Goal: Task Accomplishment & Management: Complete application form

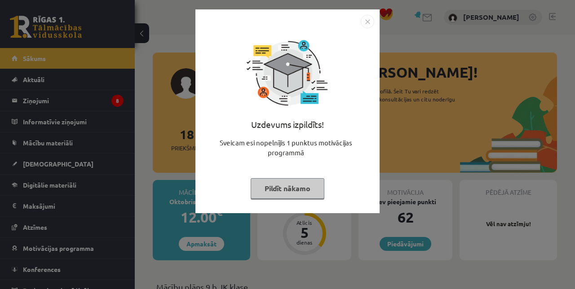
click at [361, 24] on img "Close" at bounding box center [366, 21] width 13 height 13
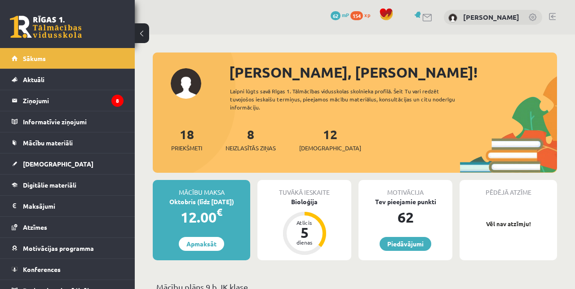
click at [24, 166] on span "[DEMOGRAPHIC_DATA]" at bounding box center [58, 164] width 70 height 8
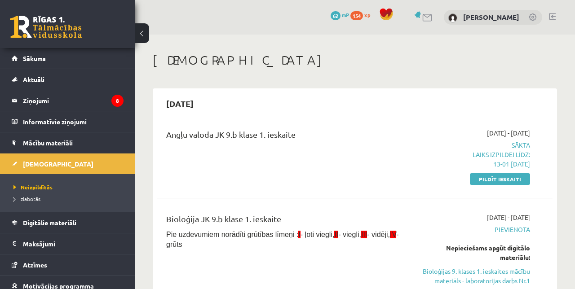
click at [23, 189] on span "Neizpildītās" at bounding box center [32, 187] width 39 height 7
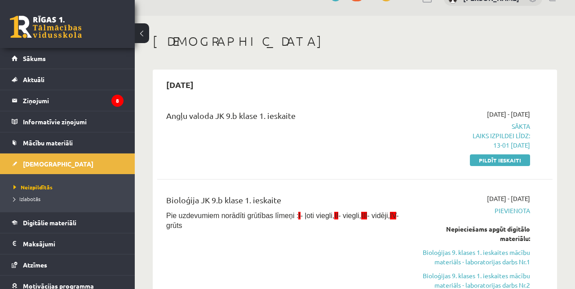
scroll to position [19, 0]
click at [491, 163] on link "Pildīt ieskaiti" at bounding box center [499, 160] width 60 height 12
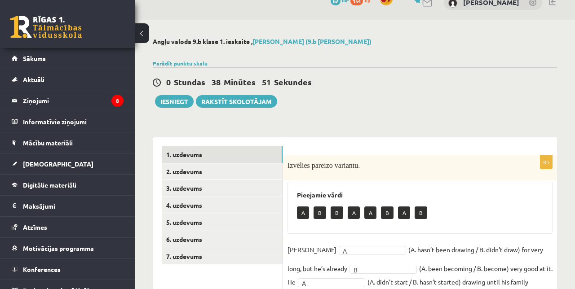
scroll to position [20, 0]
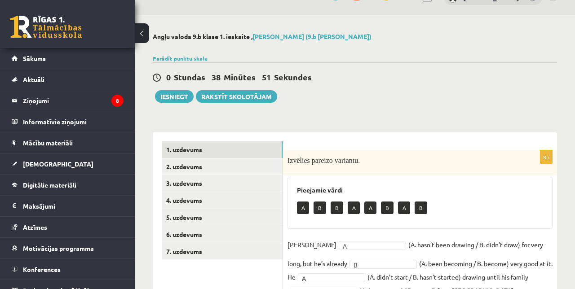
click at [360, 103] on div "Angļu valoda 9.b klase 1. ieskaite , Vlada Poļakova (9.b JK klase) Parādīt punk…" at bounding box center [355, 221] width 440 height 413
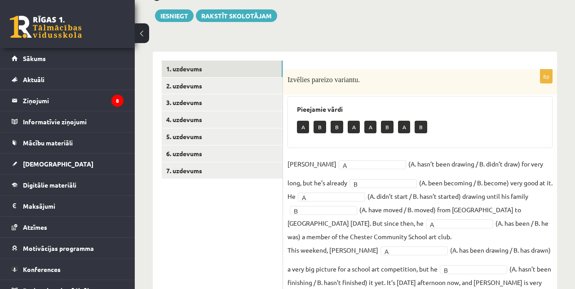
scroll to position [101, 0]
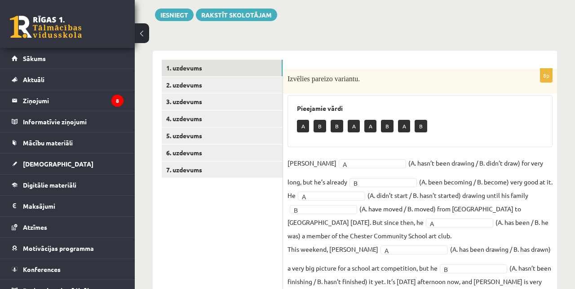
click at [175, 95] on link "3. uzdevums" at bounding box center [222, 101] width 121 height 17
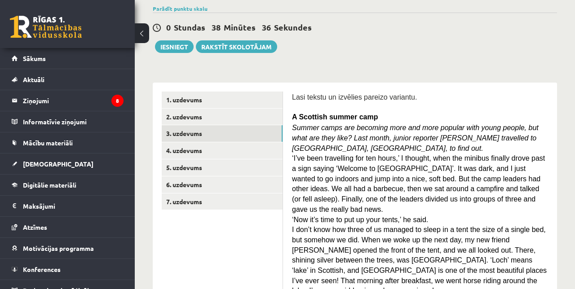
scroll to position [0, 0]
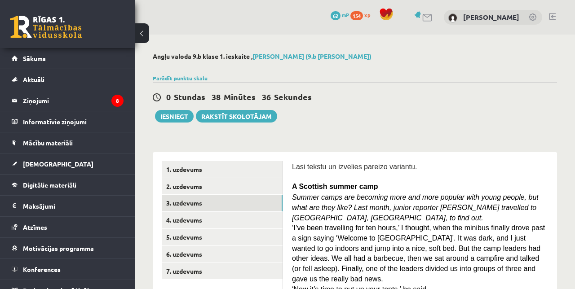
click at [175, 193] on link "2. uzdevums" at bounding box center [222, 186] width 121 height 17
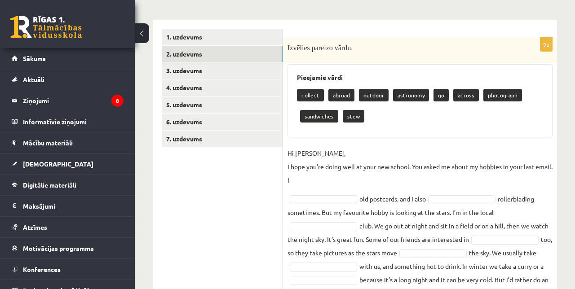
scroll to position [135, 0]
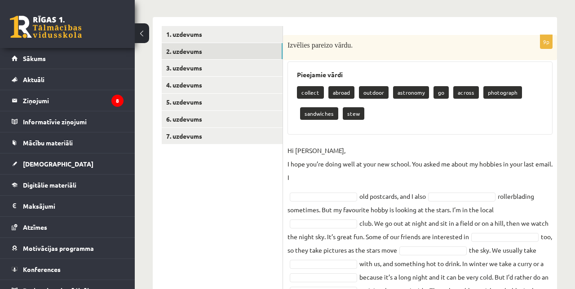
click at [310, 92] on p "collect" at bounding box center [310, 92] width 27 height 13
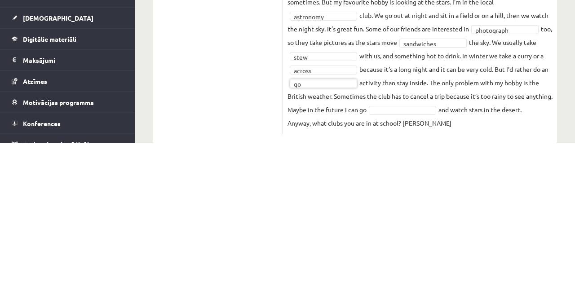
scroll to position [168, 0]
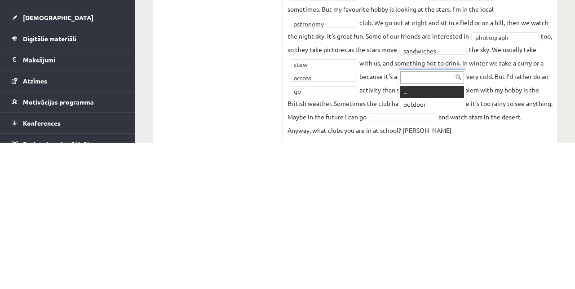
click at [442, 258] on div "... outdoor" at bounding box center [431, 237] width 67 height 44
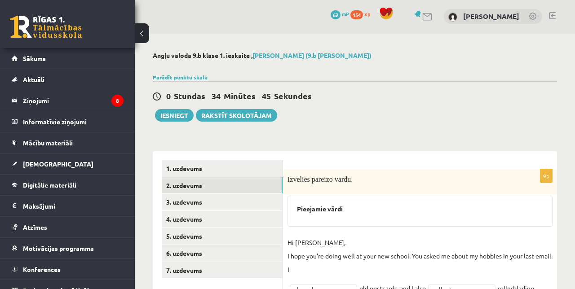
scroll to position [0, 0]
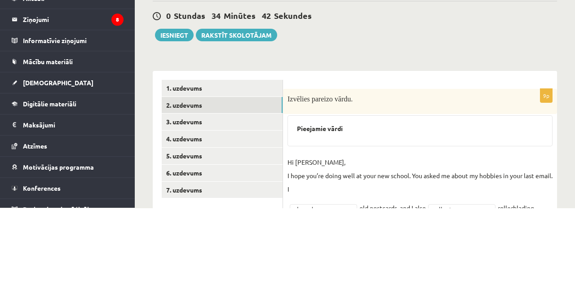
click at [244, 209] on link "3. uzdevums" at bounding box center [222, 203] width 121 height 17
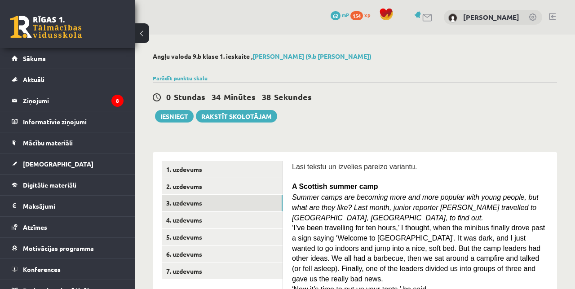
click at [182, 186] on link "2. uzdevums" at bounding box center [222, 186] width 121 height 17
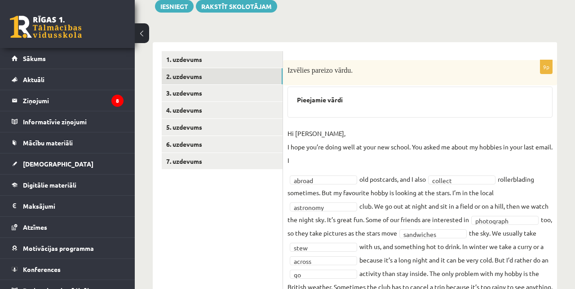
click at [184, 61] on link "1. uzdevums" at bounding box center [222, 59] width 121 height 17
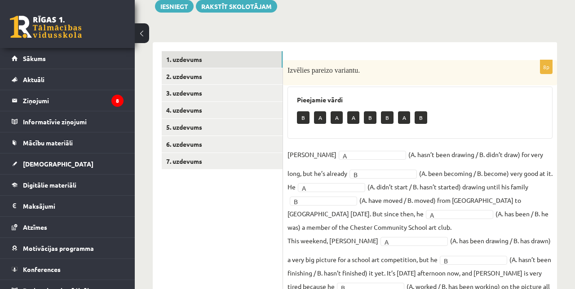
scroll to position [106, 0]
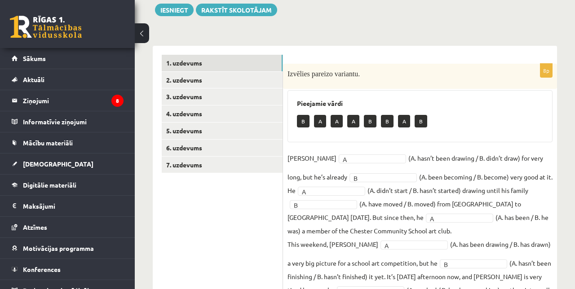
click at [175, 94] on link "3. uzdevums" at bounding box center [222, 96] width 121 height 17
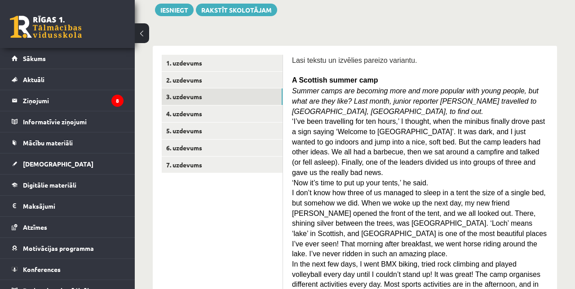
click at [170, 82] on link "2. uzdevums" at bounding box center [222, 80] width 121 height 17
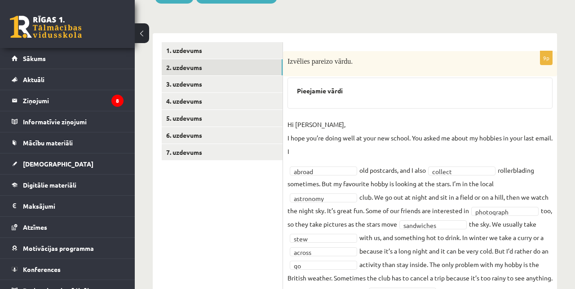
scroll to position [115, 0]
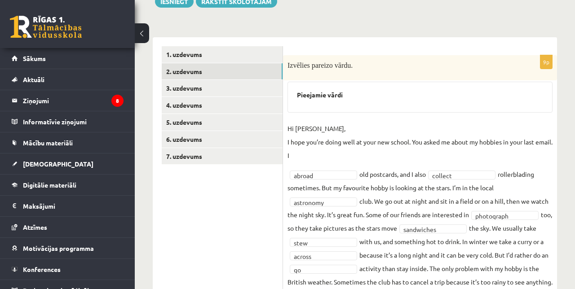
click at [175, 97] on link "4. uzdevums" at bounding box center [222, 105] width 121 height 17
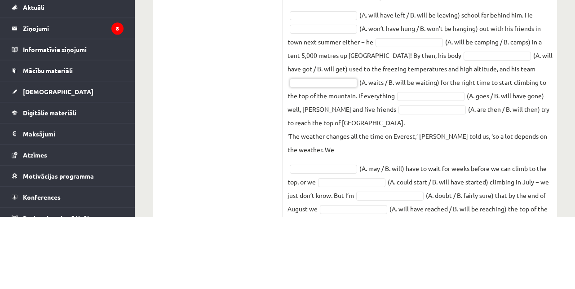
scroll to position [244, 0]
click at [228, 162] on ul "1. uzdevums 2. uzdevums 3. uzdevums 4. uzdevums 5. uzdevums 6. uzdevums 7. uzde…" at bounding box center [222, 118] width 121 height 402
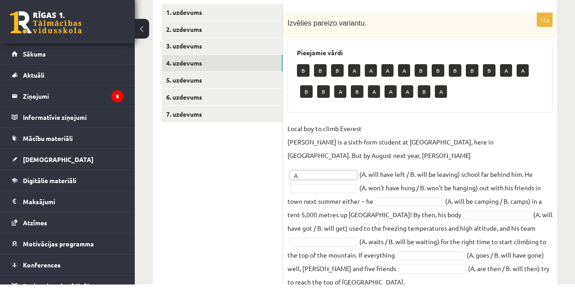
scroll to position [153, 0]
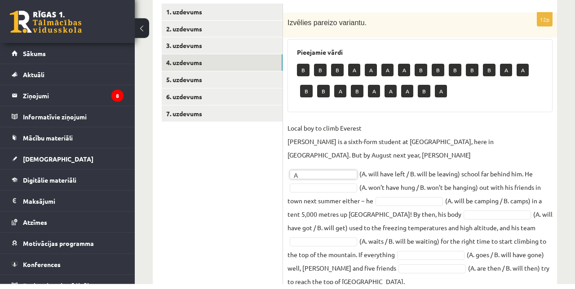
click at [261, 20] on link "1. uzdevums" at bounding box center [222, 17] width 121 height 17
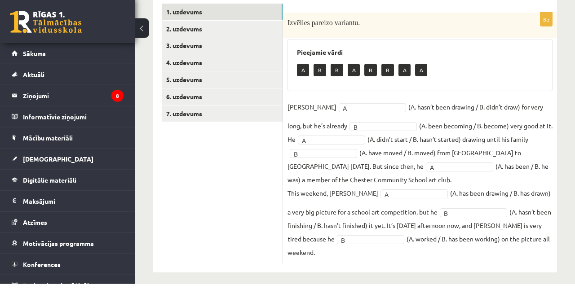
scroll to position [106, 0]
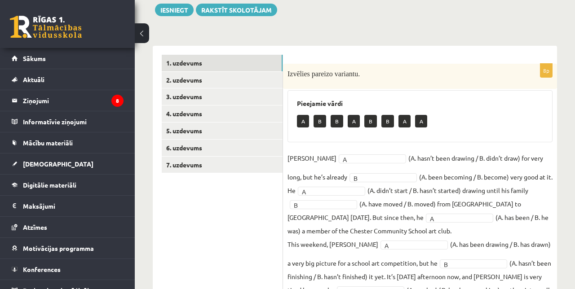
click at [175, 82] on link "2. uzdevums" at bounding box center [222, 80] width 121 height 17
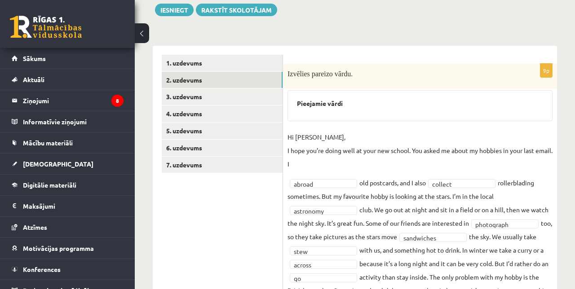
scroll to position [147, 0]
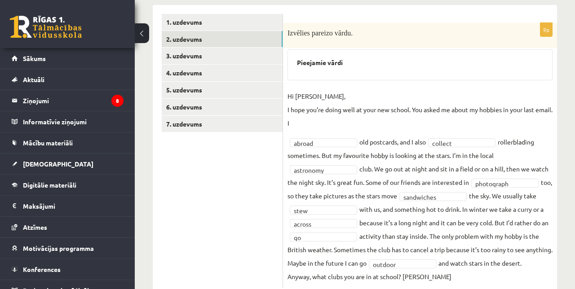
click at [167, 63] on link "3. uzdevums" at bounding box center [222, 56] width 121 height 17
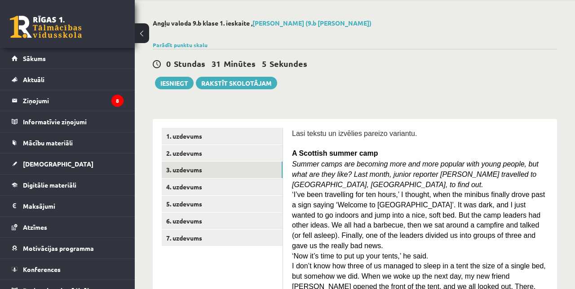
scroll to position [35, 0]
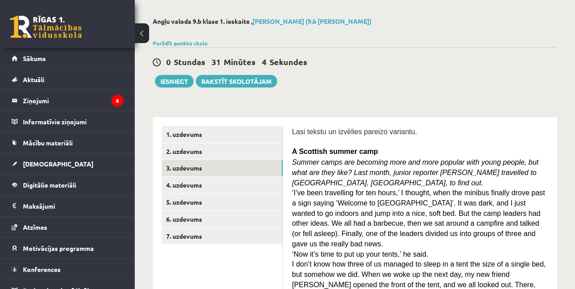
click at [184, 183] on link "4. uzdevums" at bounding box center [222, 185] width 121 height 17
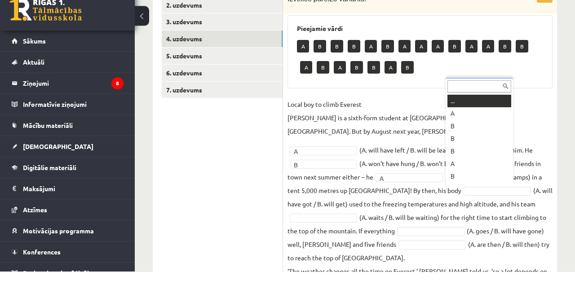
scroll to position [164, 0]
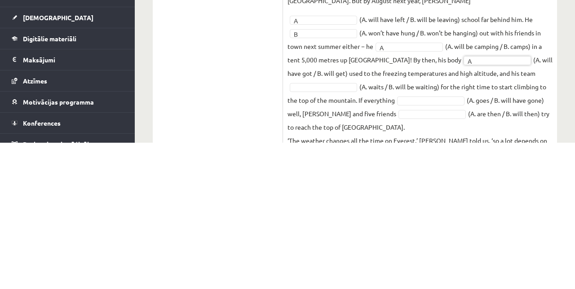
click at [346, 241] on fieldset "Local boy to climb Everest Nathan Short is a sixth-form student at Pittville Co…" at bounding box center [419, 253] width 265 height 280
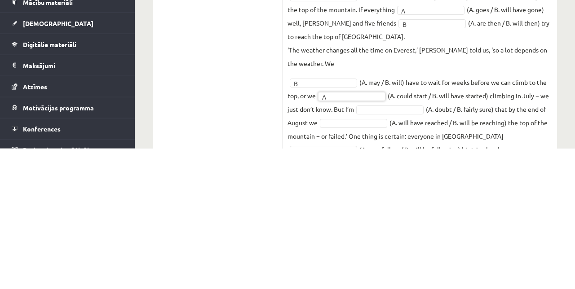
scroll to position [262, 0]
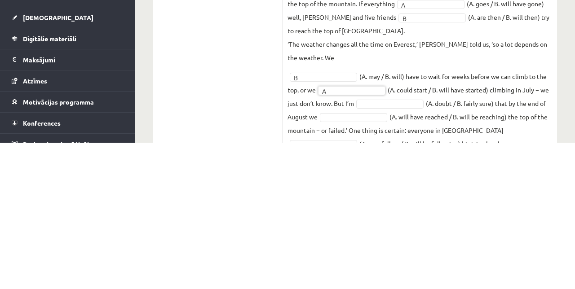
click at [511, 285] on fieldset "Local boy to climb Everest Nathan Short is a sixth-form student at Pittville Co…" at bounding box center [419, 157] width 265 height 280
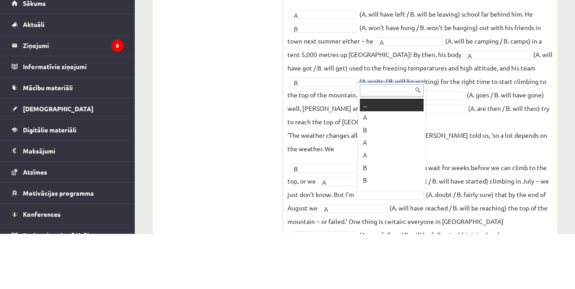
scroll to position [241, 0]
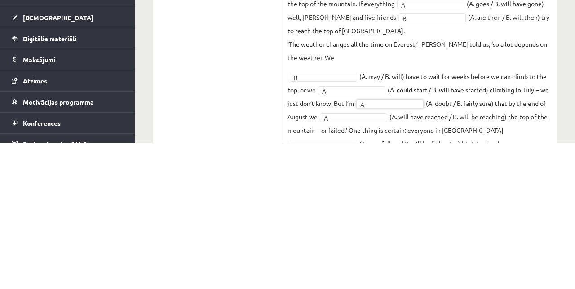
click at [211, 222] on ul "1. uzdevums 2. uzdevums 3. uzdevums 4. uzdevums 5. uzdevums 6. uzdevums 7. uzde…" at bounding box center [222, 110] width 121 height 381
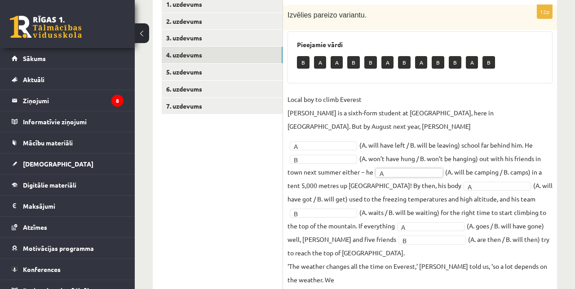
scroll to position [158, 0]
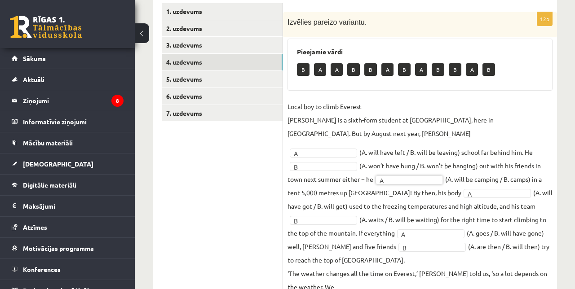
click at [176, 54] on link "4. uzdevums" at bounding box center [222, 62] width 121 height 17
click at [168, 48] on link "3. uzdevums" at bounding box center [222, 45] width 121 height 17
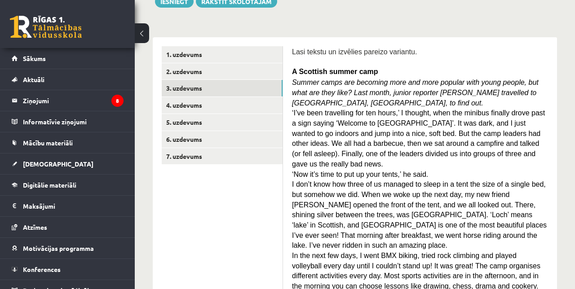
scroll to position [114, 0]
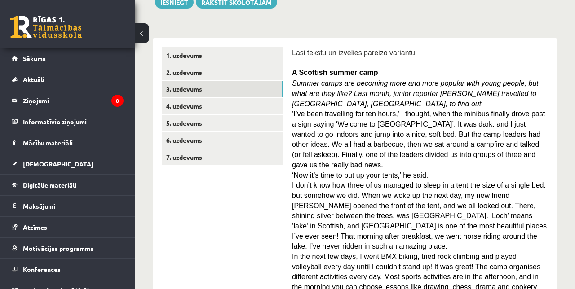
click at [175, 108] on link "4. uzdevums" at bounding box center [222, 106] width 121 height 17
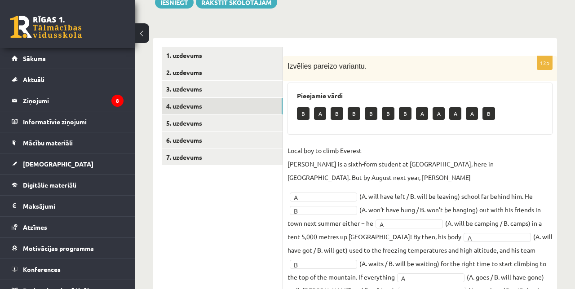
click at [168, 88] on link "3. uzdevums" at bounding box center [222, 89] width 121 height 17
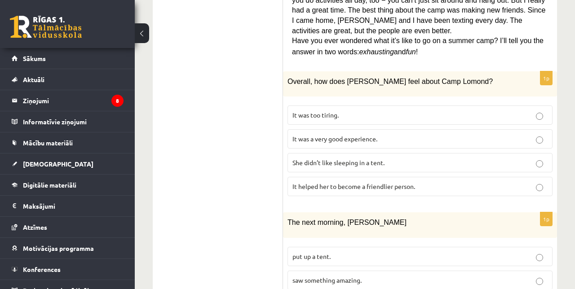
scroll to position [474, 0]
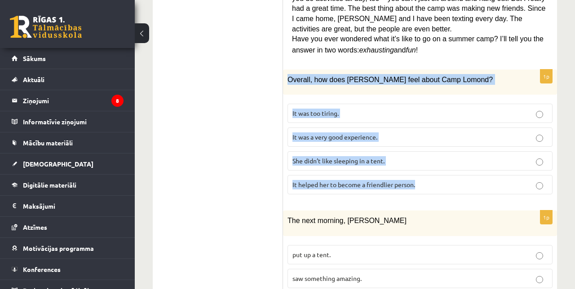
copy div "Overall, how does Sally feel about Camp Lomond? It was too tiring. It was a ver…"
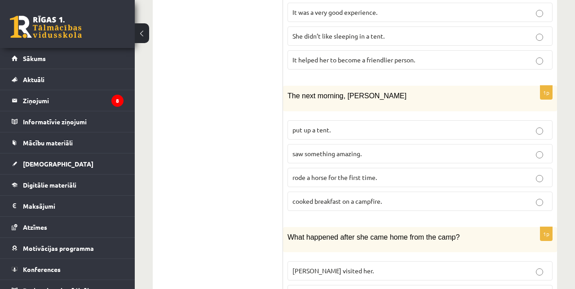
scroll to position [604, 0]
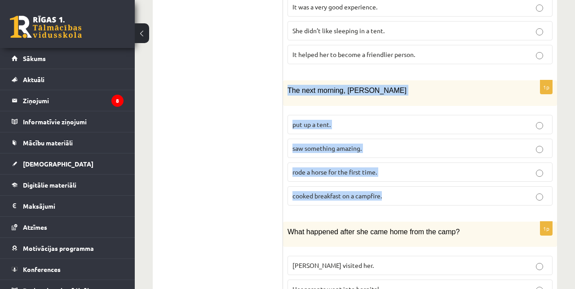
copy div "The next morning, Sally put up a tent. saw something amazing. rode a horse for …"
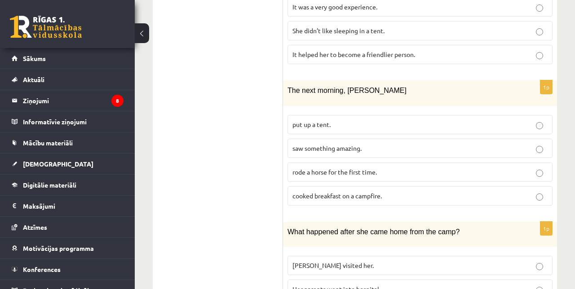
click at [443, 167] on p "rode a horse for the first time." at bounding box center [419, 171] width 255 height 9
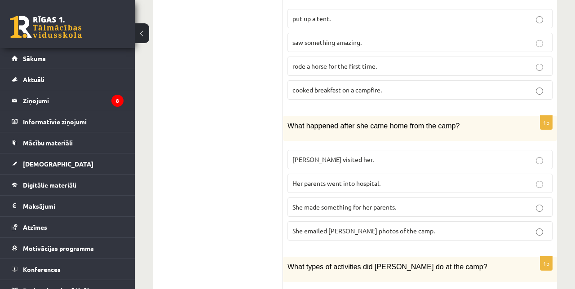
scroll to position [710, 0]
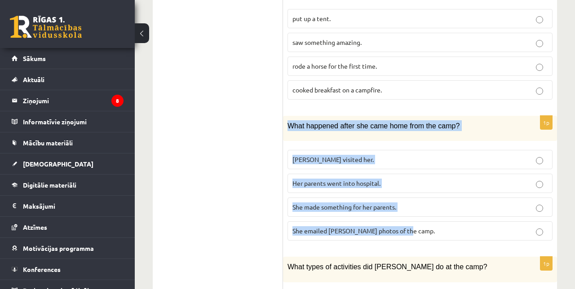
copy div "What happened after she came home from the camp? Ingrid visited her. Her parent…"
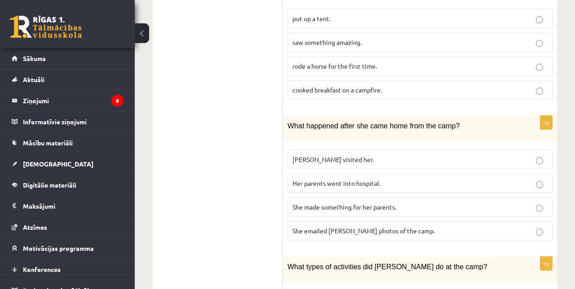
click at [465, 202] on p "She made something for her parents." at bounding box center [419, 206] width 255 height 9
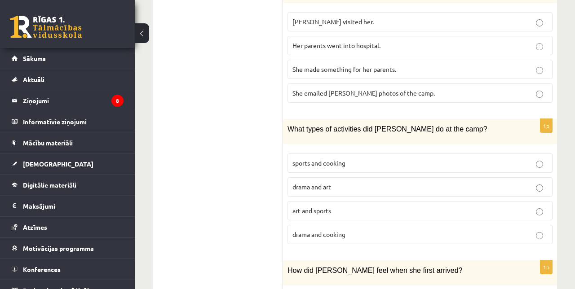
scroll to position [847, 0]
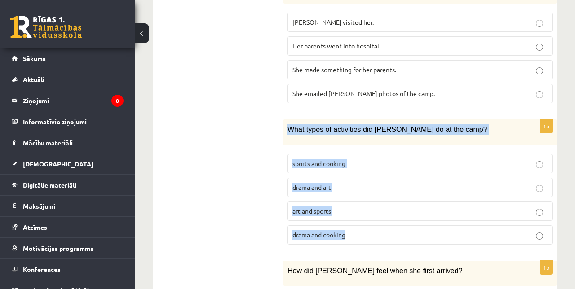
copy div "What types of activities did Sally do at the camp? sports and cooking drama and…"
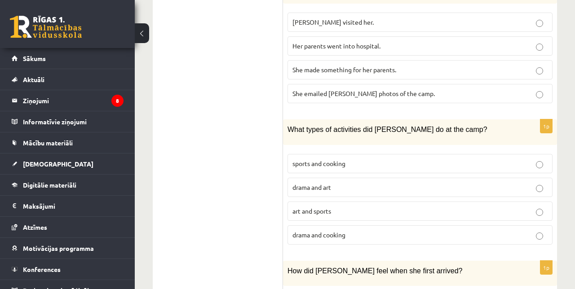
click at [459, 203] on label "art and sports" at bounding box center [419, 211] width 265 height 19
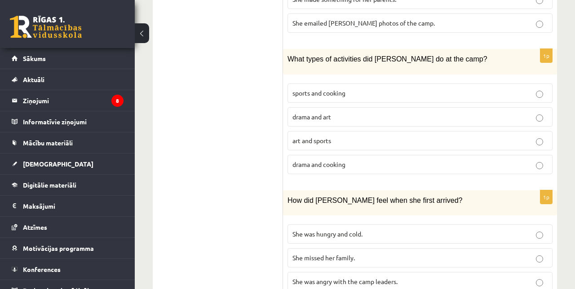
scroll to position [925, 0]
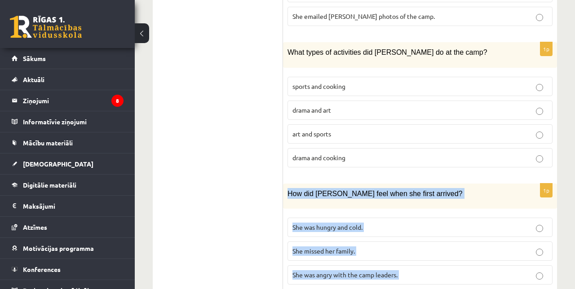
copy div "How did Sally feel when she first arrived? She was hungry and cold. She missed …"
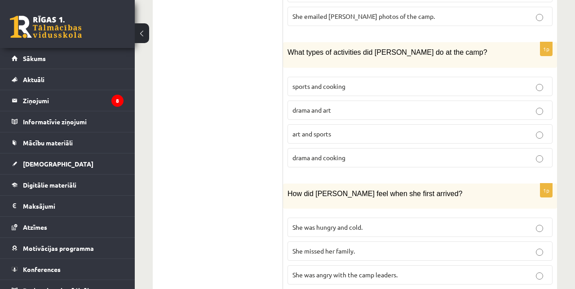
click at [449, 246] on p "She missed her family." at bounding box center [419, 250] width 255 height 9
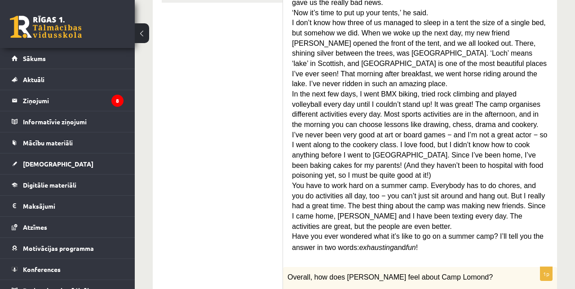
scroll to position [0, 0]
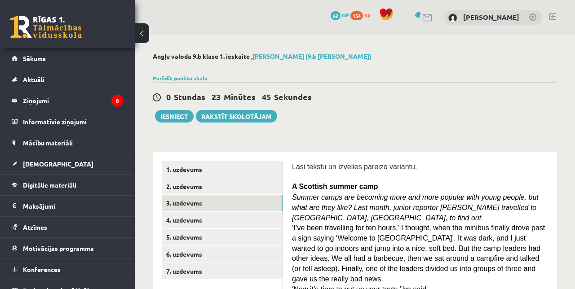
click at [264, 187] on link "2. uzdevums" at bounding box center [222, 186] width 121 height 17
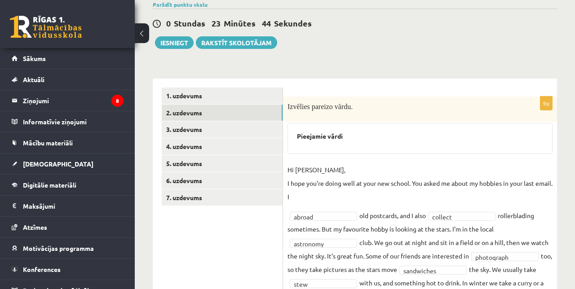
scroll to position [79, 0]
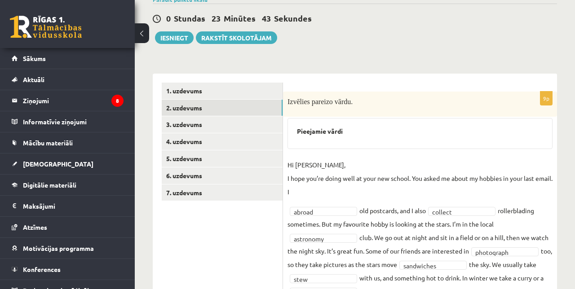
click at [241, 98] on link "1. uzdevums" at bounding box center [222, 91] width 121 height 17
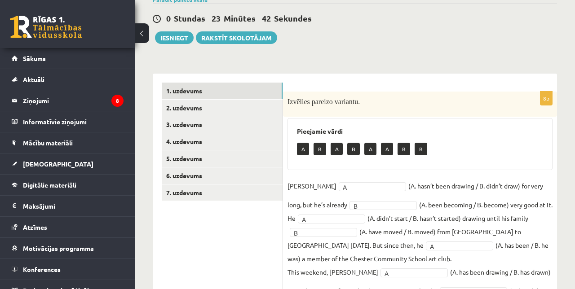
click at [177, 109] on link "2. uzdevums" at bounding box center [222, 108] width 121 height 17
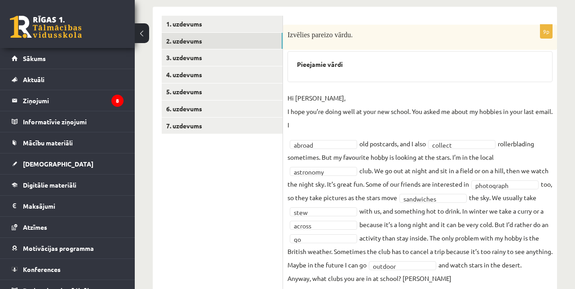
scroll to position [146, 0]
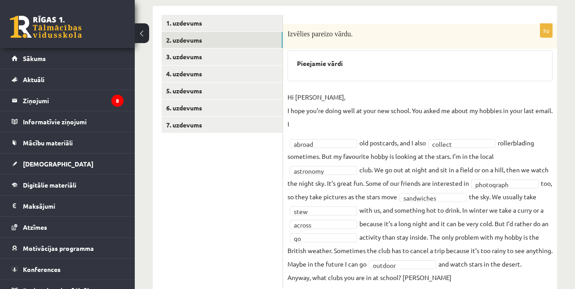
click at [174, 59] on link "3. uzdevums" at bounding box center [222, 56] width 121 height 17
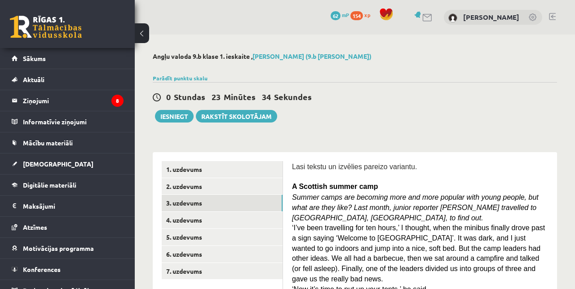
scroll to position [10, 0]
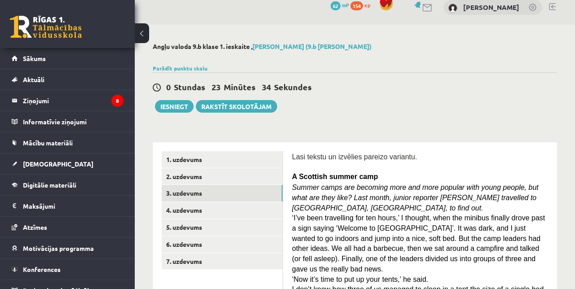
click at [265, 215] on link "4. uzdevums" at bounding box center [222, 210] width 121 height 17
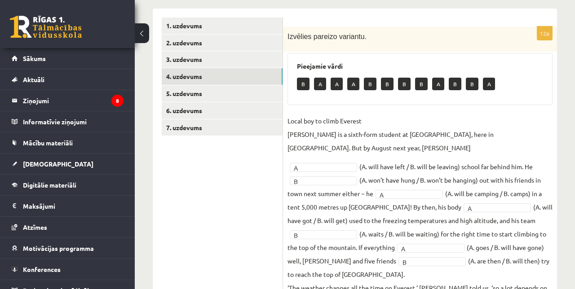
scroll to position [143, 0]
click at [250, 99] on link "5. uzdevums" at bounding box center [222, 94] width 121 height 17
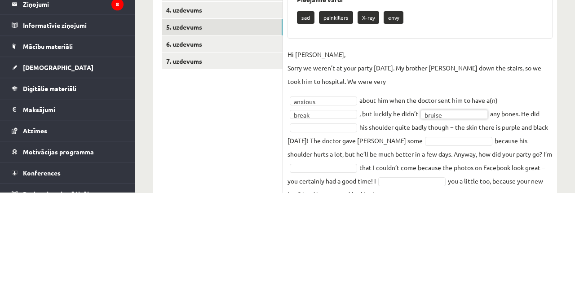
scroll to position [114, 0]
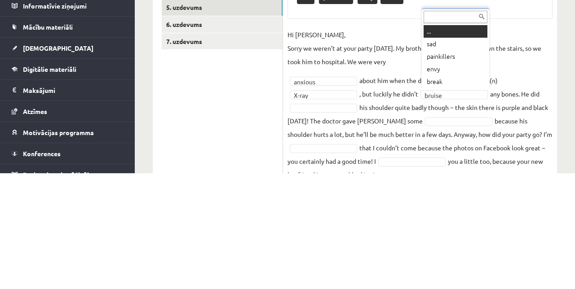
click at [458, 205] on div "... sad painkillers envy break" at bounding box center [454, 164] width 67 height 81
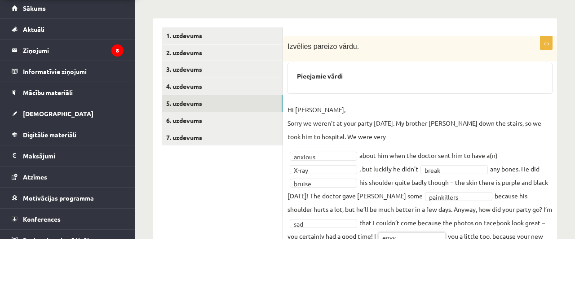
scroll to position [83, 0]
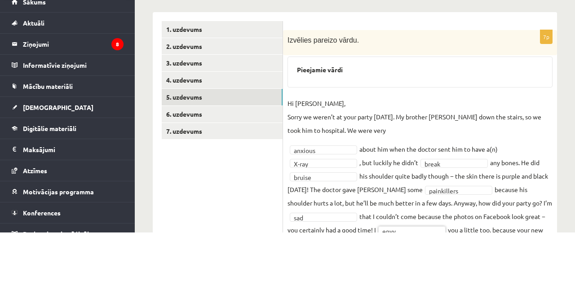
click at [267, 176] on link "6. uzdevums" at bounding box center [222, 170] width 121 height 17
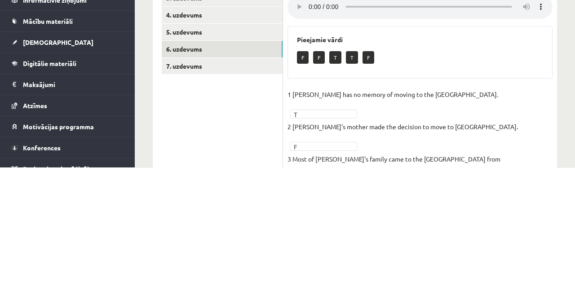
click at [266, 244] on ul "1. uzdevums 2. uzdevums 3. uzdevums 4. uzdevums 5. uzdevums 6. uzdevums 7. uzde…" at bounding box center [222, 220] width 121 height 284
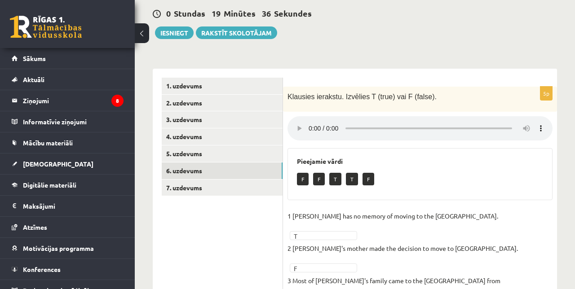
click at [254, 157] on link "5. uzdevums" at bounding box center [222, 153] width 121 height 17
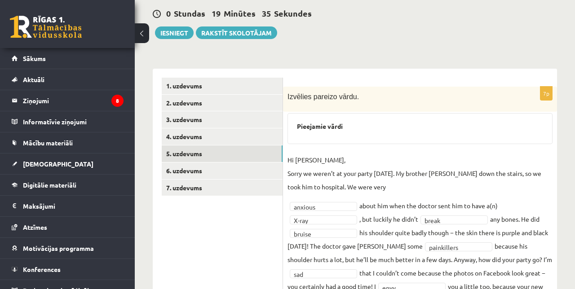
click at [245, 172] on link "6. uzdevums" at bounding box center [222, 170] width 121 height 17
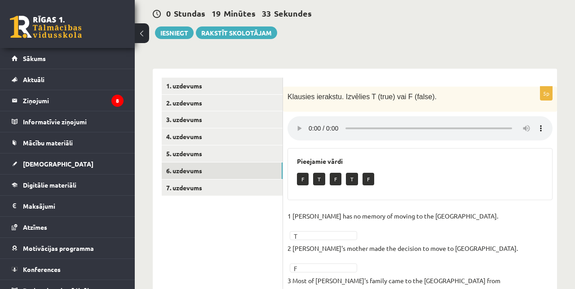
click at [249, 190] on link "7. uzdevums" at bounding box center [222, 188] width 121 height 17
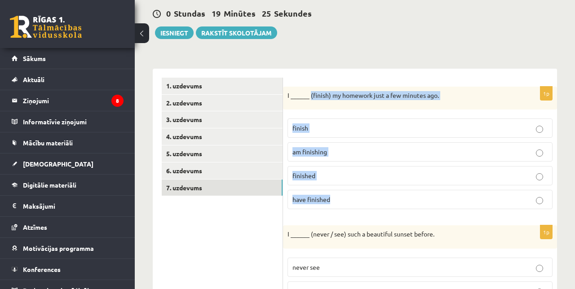
copy div "(finish) my homework just a few minutes ago. finish am finishing finished have …"
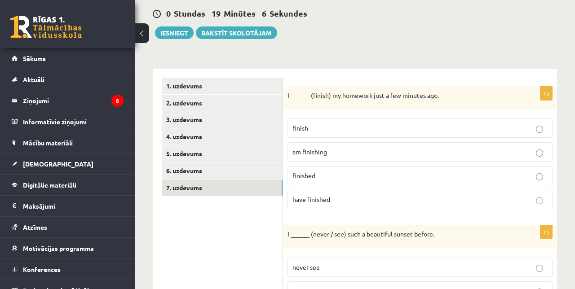
click at [417, 179] on p "finished" at bounding box center [419, 175] width 255 height 9
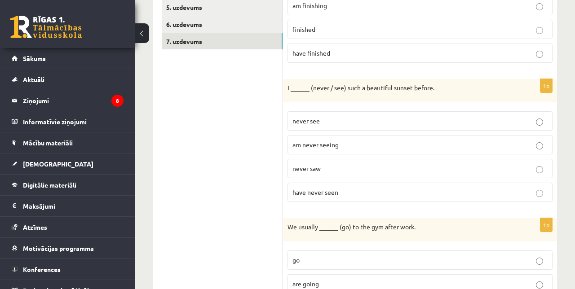
scroll to position [231, 0]
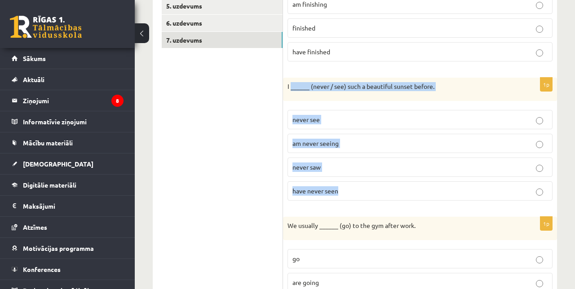
copy div "______ (never / see) such a beautiful sunset before. never see am never seeing …"
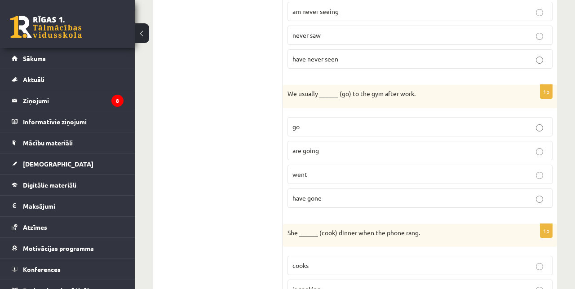
scroll to position [364, 0]
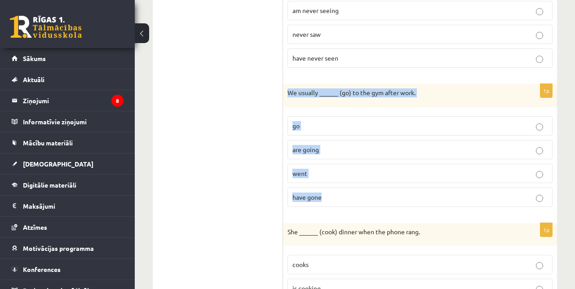
copy div "We usually ______ (go) to the gym after work. go are going went have gone"
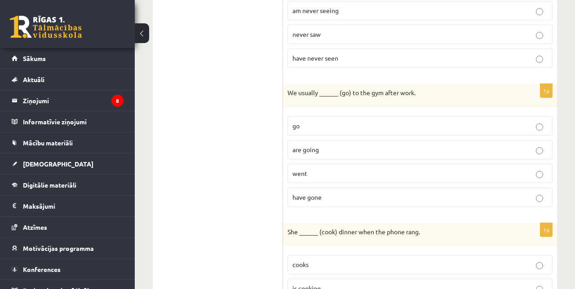
click at [538, 130] on label "go" at bounding box center [419, 125] width 265 height 19
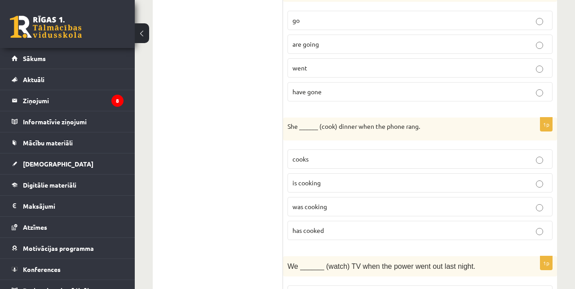
scroll to position [470, 0]
copy div "1p She ______ (cook) dinner when the phone rang. cooks is cooking was cooking h…"
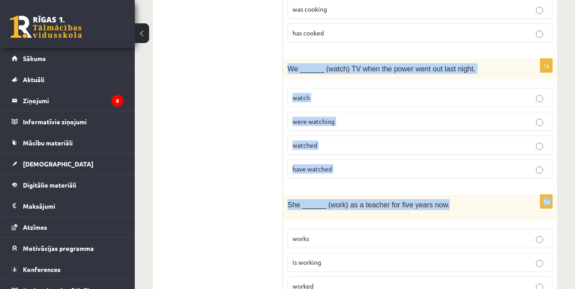
scroll to position [666, 0]
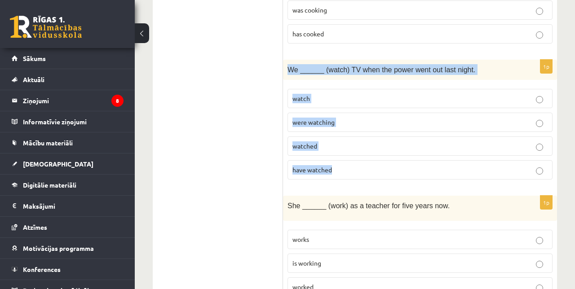
copy div "We ______ (watch) TV when the power went out last night. watch were watching wa…"
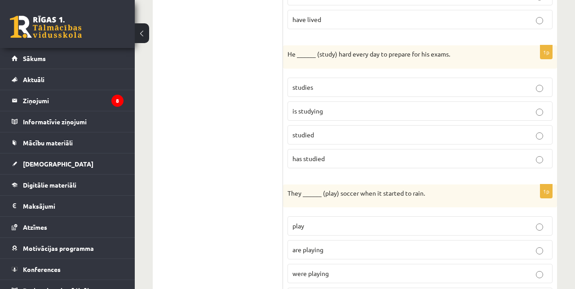
scroll to position [1236, 0]
click at [394, 264] on label "were playing" at bounding box center [419, 272] width 265 height 19
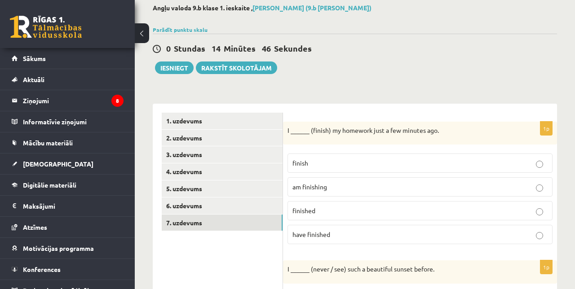
scroll to position [49, 0]
click at [252, 126] on link "1. uzdevums" at bounding box center [222, 120] width 121 height 17
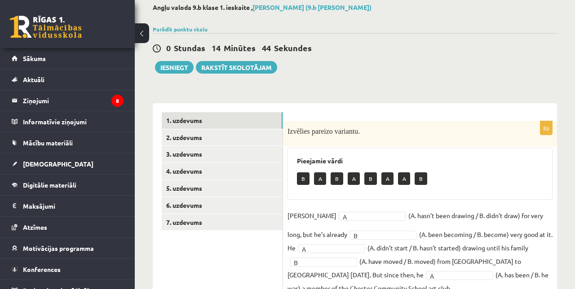
click at [256, 140] on link "2. uzdevums" at bounding box center [222, 137] width 121 height 17
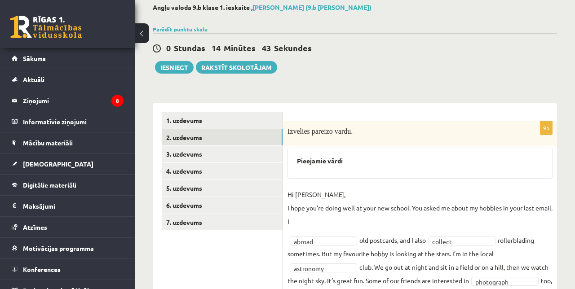
click at [258, 161] on link "3. uzdevums" at bounding box center [222, 154] width 121 height 17
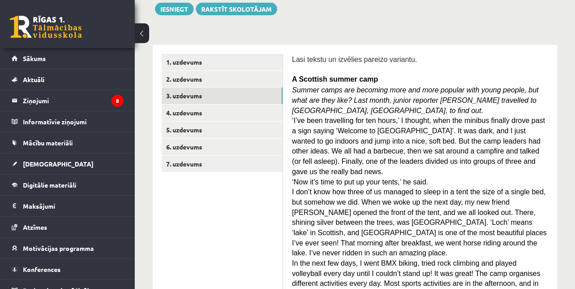
scroll to position [0, 0]
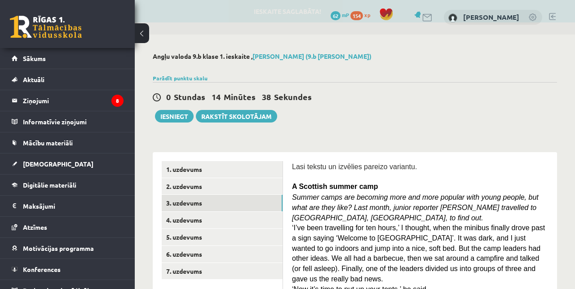
click at [259, 217] on link "4. uzdevums" at bounding box center [222, 220] width 121 height 17
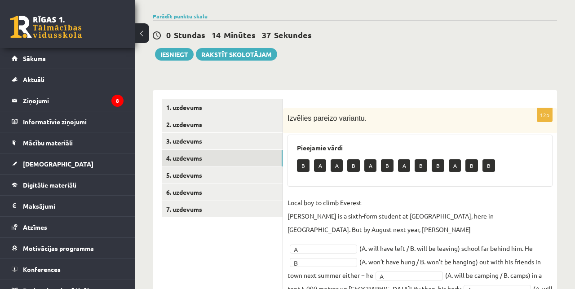
scroll to position [65, 0]
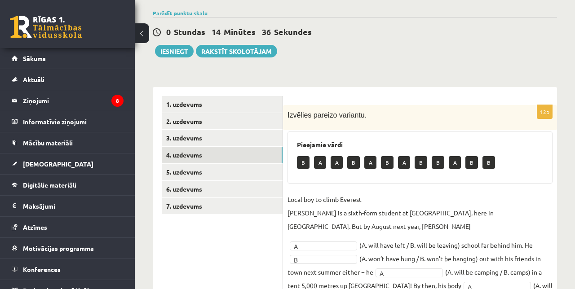
click at [183, 174] on link "5. uzdevums" at bounding box center [222, 172] width 121 height 17
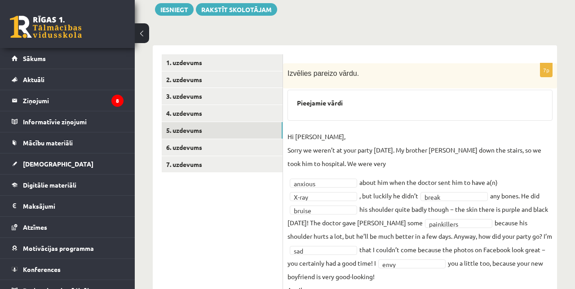
click at [171, 149] on link "6. uzdevums" at bounding box center [222, 147] width 121 height 17
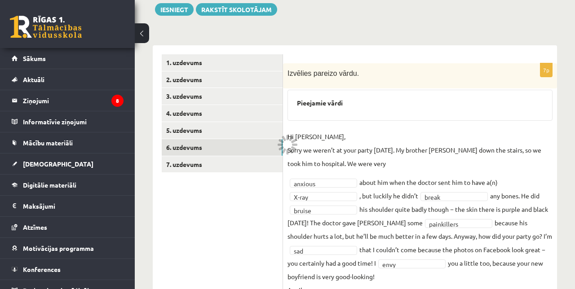
scroll to position [91, 0]
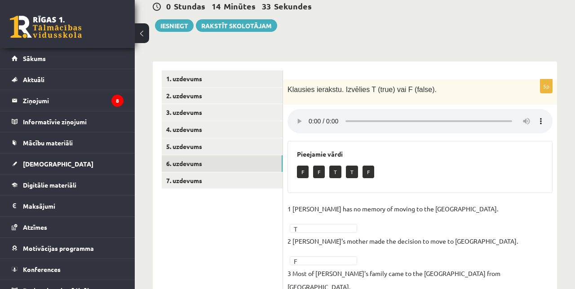
click at [172, 182] on link "7. uzdevums" at bounding box center [222, 180] width 121 height 17
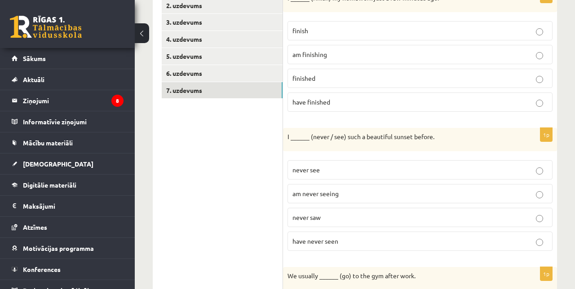
scroll to position [0, 0]
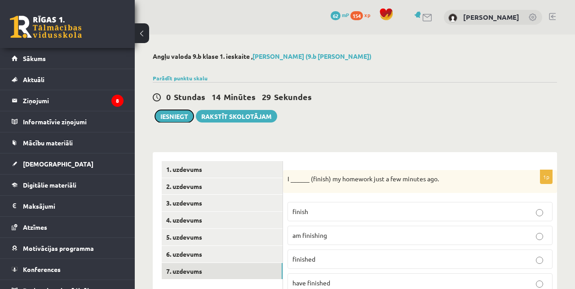
click at [167, 116] on button "Iesniegt" at bounding box center [174, 116] width 39 height 13
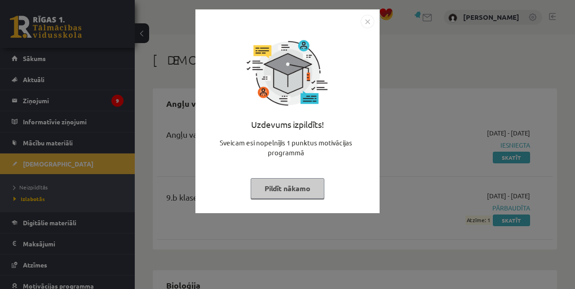
click at [298, 188] on button "Pildīt nākamo" at bounding box center [287, 188] width 74 height 21
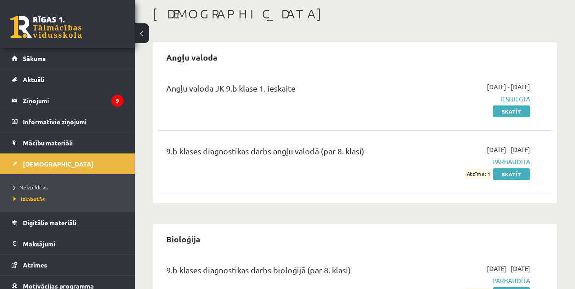
scroll to position [47, 0]
click at [38, 107] on legend "Ziņojumi 9" at bounding box center [73, 100] width 101 height 21
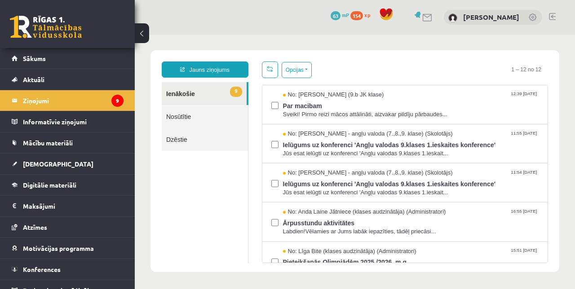
click at [328, 105] on span "Par macibam" at bounding box center [411, 104] width 256 height 11
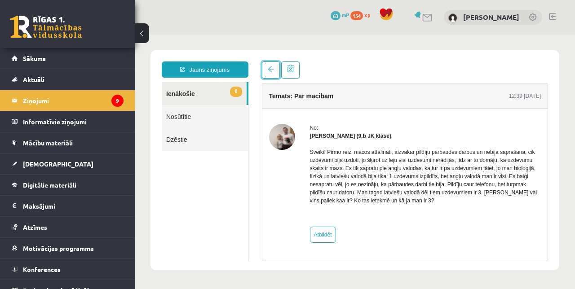
click at [269, 70] on span at bounding box center [271, 69] width 6 height 6
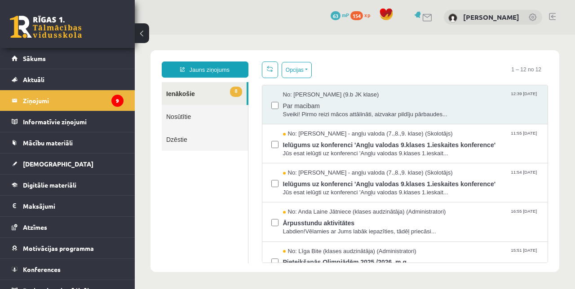
click at [319, 153] on span "Jūs esat ielūgti uz konferenci 'Angļu valodas 9.klases 1.ieskait..." at bounding box center [411, 153] width 256 height 9
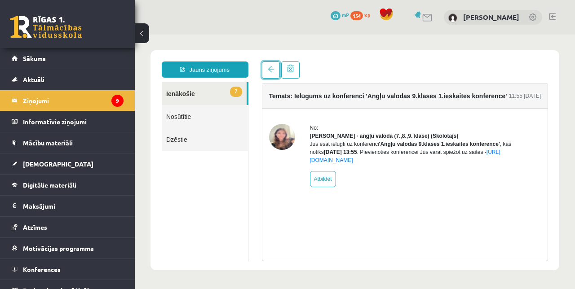
click at [269, 71] on span at bounding box center [271, 69] width 6 height 6
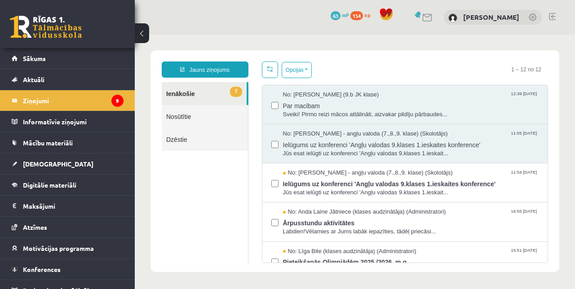
click at [321, 191] on span "Jūs esat ielūgti uz konferenci 'Angļu valodas 9.klases 1.ieskait..." at bounding box center [411, 193] width 256 height 9
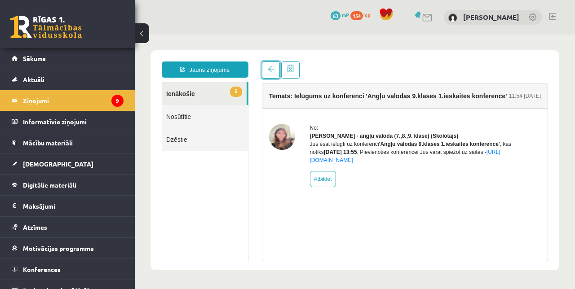
click at [272, 70] on span at bounding box center [271, 69] width 6 height 6
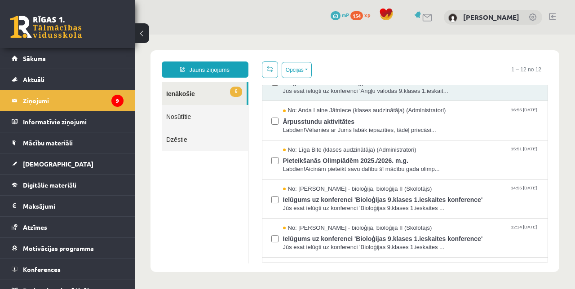
click at [301, 131] on span "Labdien!Vēlamies ar Jums labāk iepazīties, tādēļ priecāsi..." at bounding box center [411, 130] width 256 height 9
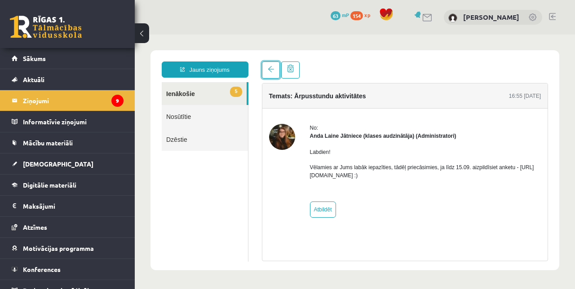
click at [268, 71] on span at bounding box center [271, 69] width 6 height 6
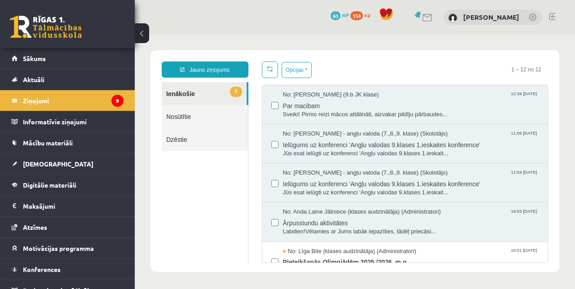
click at [176, 95] on link "5 Ienākošie" at bounding box center [204, 93] width 85 height 23
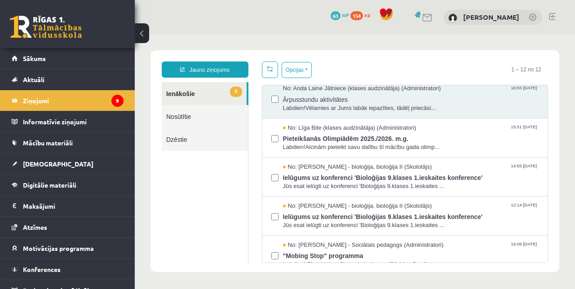
scroll to position [124, 0]
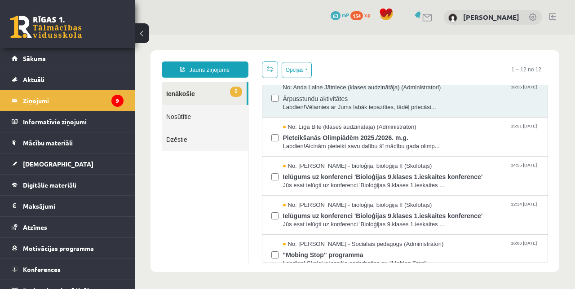
click at [423, 138] on span "Pieteikšanās Olimpiādēm 2025./2026. m.g." at bounding box center [411, 136] width 256 height 11
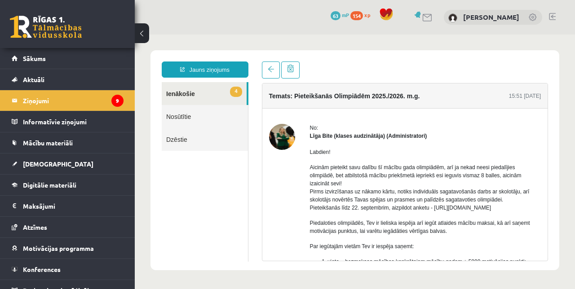
scroll to position [0, 0]
click at [268, 69] on span at bounding box center [271, 69] width 6 height 6
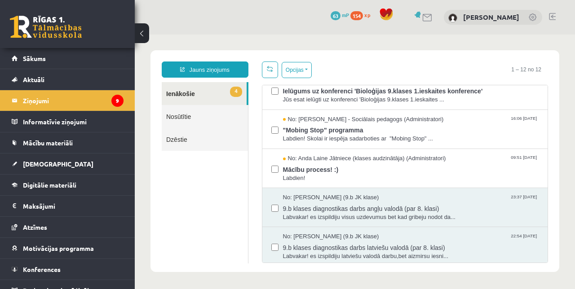
click at [439, 158] on span "No: Anda Laine Jātniece (klases audzinātāja) (Administratori)" at bounding box center [364, 158] width 163 height 9
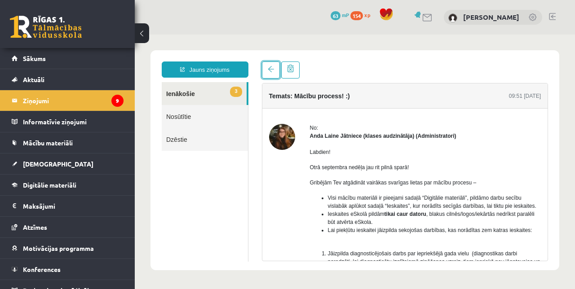
click at [267, 77] on link at bounding box center [271, 69] width 18 height 17
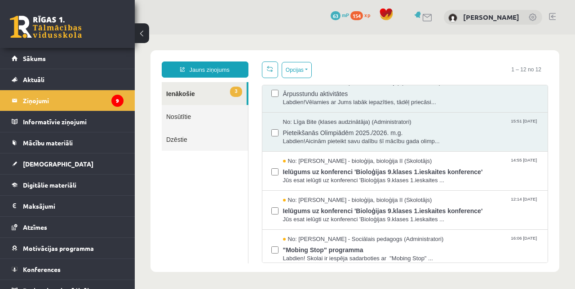
click at [430, 170] on span "Ielūgums uz konferenci 'Bioloģijas 9.klases 1.ieskaites konference'" at bounding box center [411, 170] width 256 height 11
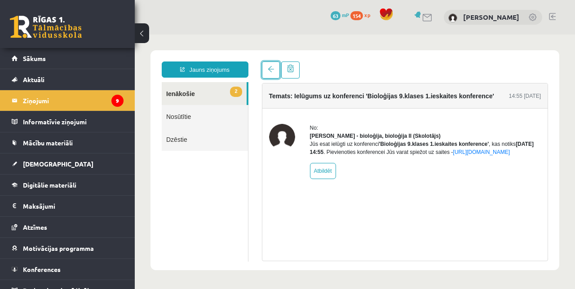
click at [263, 77] on link at bounding box center [271, 69] width 18 height 17
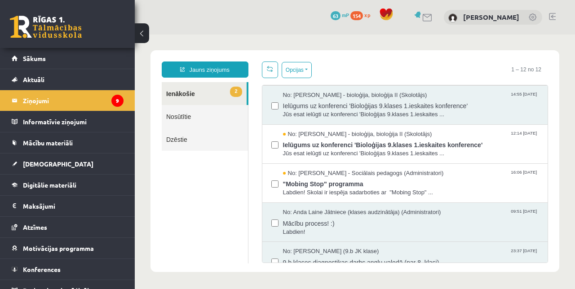
click at [441, 155] on span "Jūs esat ielūgti uz konferenci 'Bioloģijas 9.klases 1.ieskaites ..." at bounding box center [411, 153] width 256 height 9
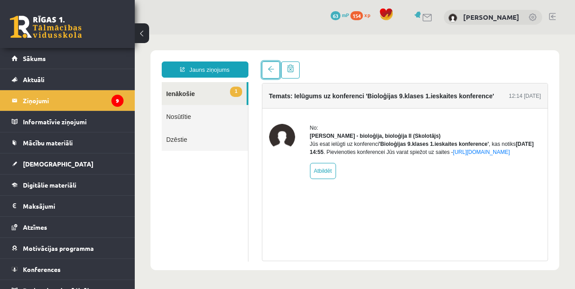
click at [268, 71] on span at bounding box center [271, 69] width 6 height 6
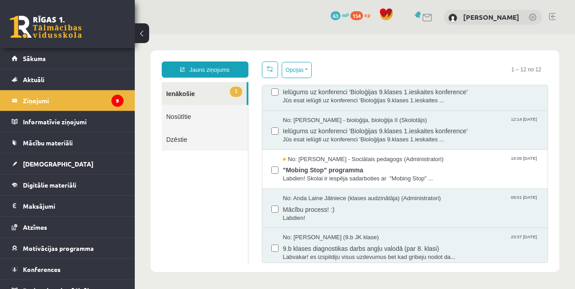
click at [436, 170] on span ""Mobing Stop" programma" at bounding box center [411, 168] width 256 height 11
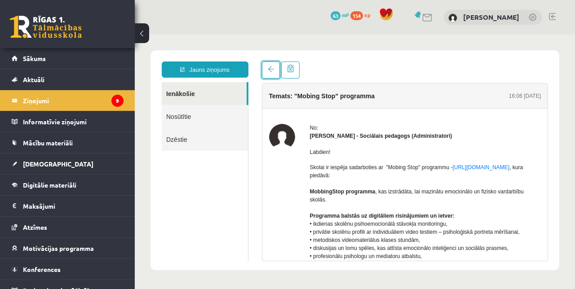
click at [268, 71] on span at bounding box center [271, 69] width 6 height 6
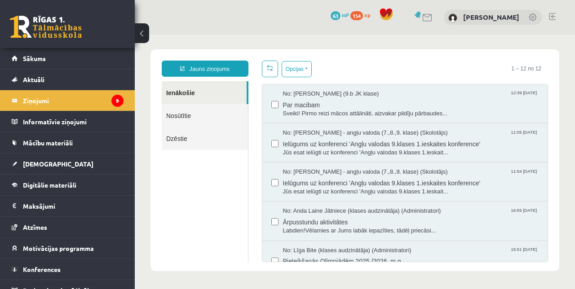
click at [41, 105] on legend "Ziņojumi 9" at bounding box center [73, 100] width 101 height 21
click at [31, 158] on link "[DEMOGRAPHIC_DATA]" at bounding box center [68, 164] width 112 height 21
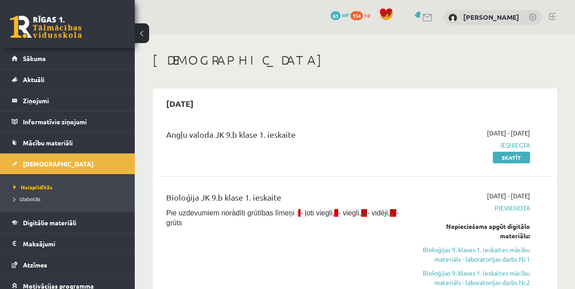
click at [31, 187] on span "Neizpildītās" at bounding box center [32, 187] width 39 height 7
click at [520, 158] on link "Skatīt" at bounding box center [510, 158] width 37 height 12
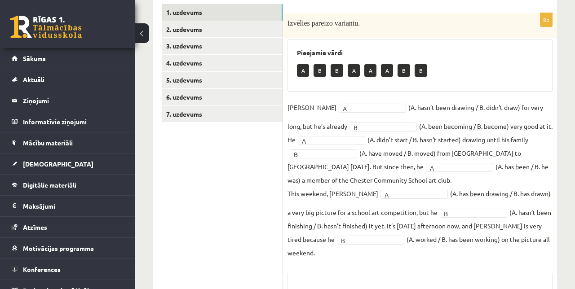
scroll to position [138, 0]
click at [179, 38] on link "2. uzdevums" at bounding box center [222, 30] width 121 height 17
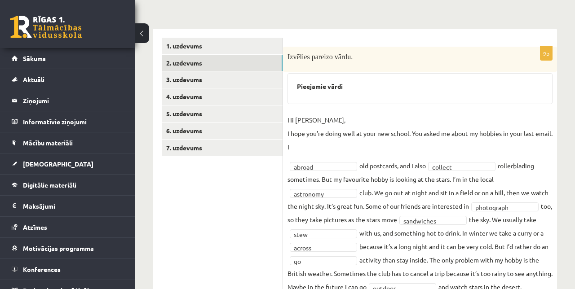
scroll to position [0, 0]
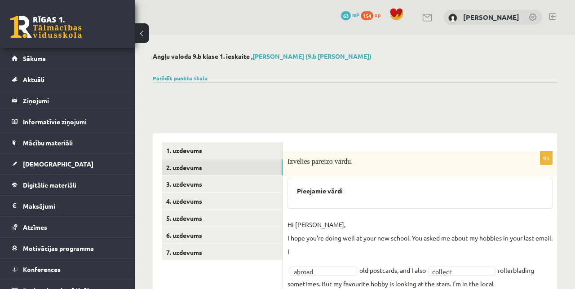
click at [171, 80] on link "Parādīt punktu skalu" at bounding box center [180, 78] width 55 height 7
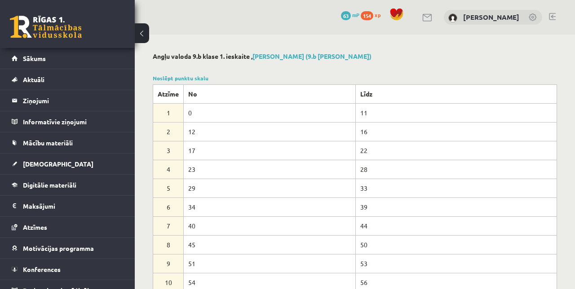
click at [166, 79] on link "Noslēpt punktu skalu" at bounding box center [181, 78] width 56 height 7
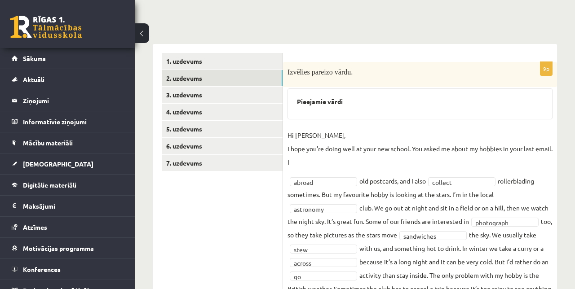
scroll to position [97, 0]
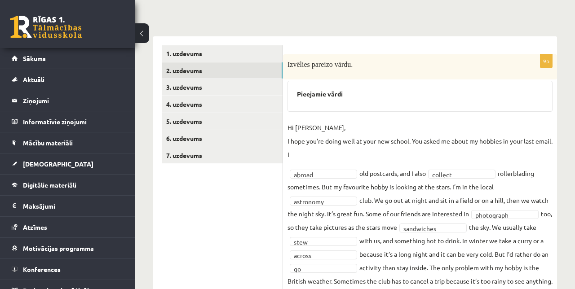
click at [171, 89] on link "3. uzdevums" at bounding box center [222, 87] width 121 height 17
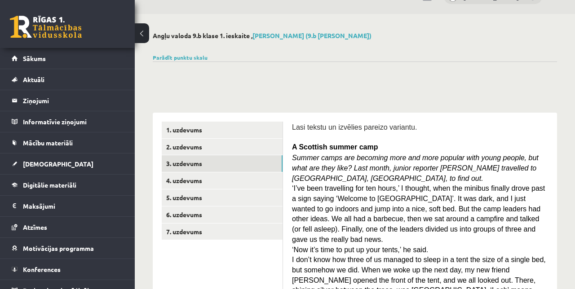
scroll to position [17, 0]
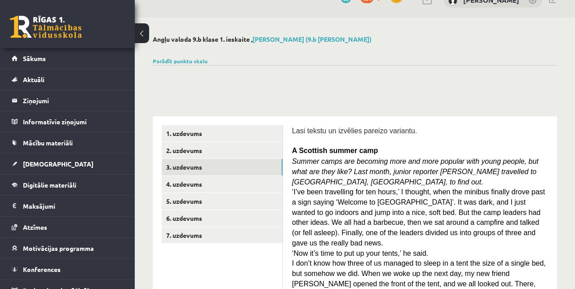
click at [177, 215] on link "6. uzdevums" at bounding box center [222, 218] width 121 height 17
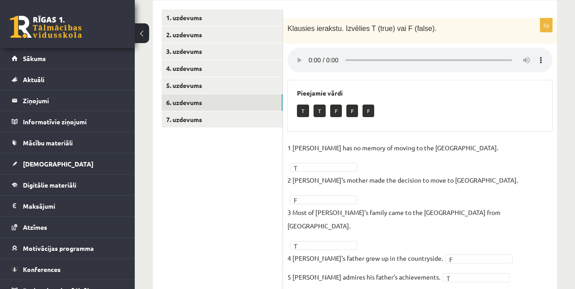
scroll to position [111, 0]
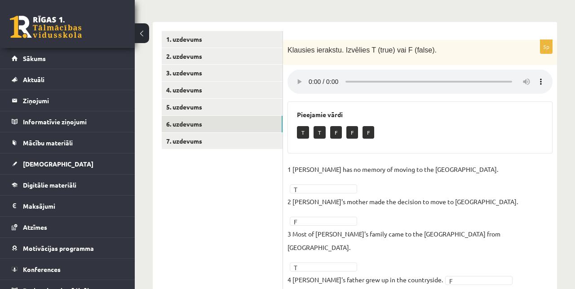
click at [183, 143] on link "7. uzdevums" at bounding box center [222, 141] width 121 height 17
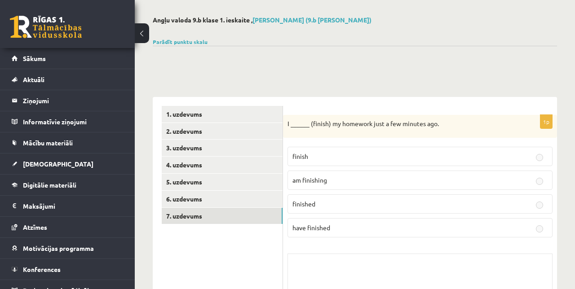
scroll to position [35, 0]
click at [173, 201] on link "6. uzdevums" at bounding box center [222, 200] width 121 height 17
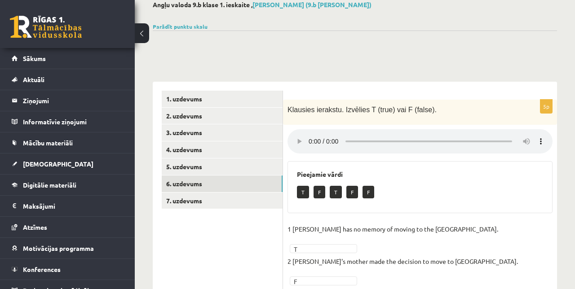
scroll to position [38, 0]
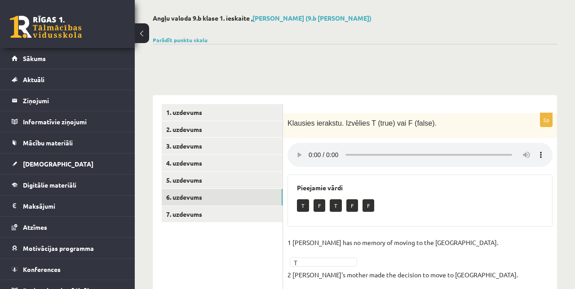
click at [173, 181] on link "5. uzdevums" at bounding box center [222, 180] width 121 height 17
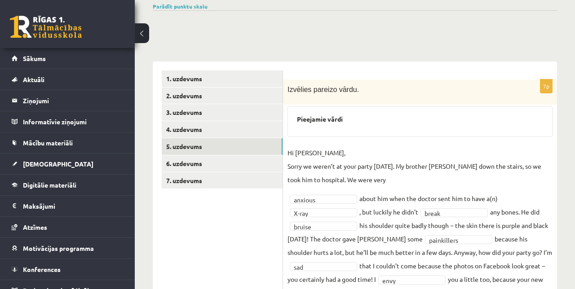
scroll to position [60, 0]
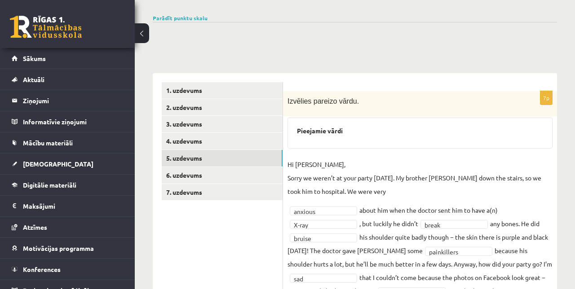
click at [174, 138] on link "4. uzdevums" at bounding box center [222, 141] width 121 height 17
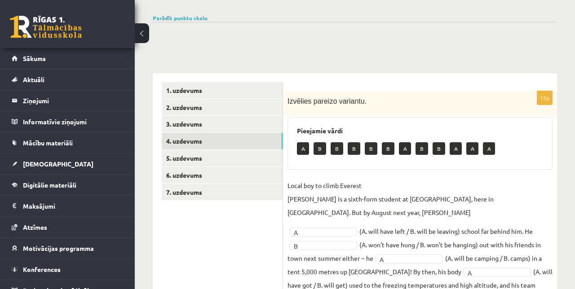
click at [25, 164] on span "[DEMOGRAPHIC_DATA]" at bounding box center [58, 164] width 70 height 8
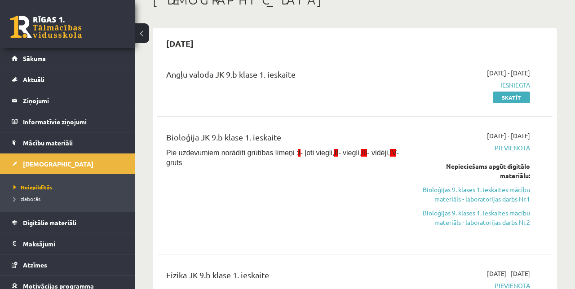
click at [21, 199] on span "Izlabotās" at bounding box center [26, 198] width 27 height 7
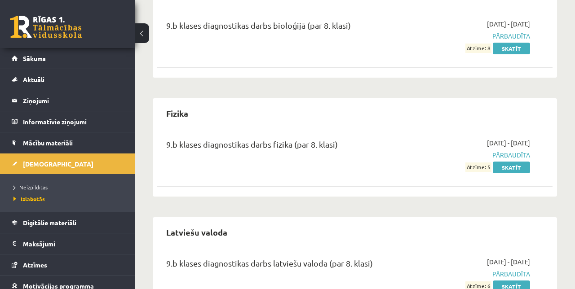
scroll to position [296, 0]
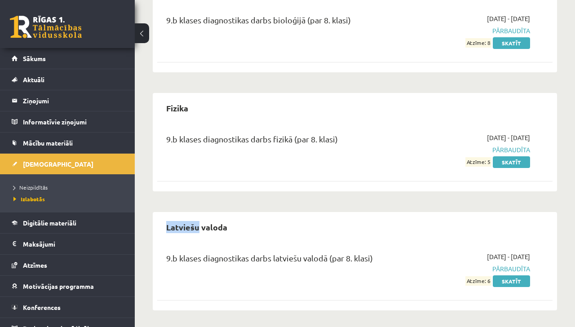
click at [318, 186] on div "Fizika 9.b klases diagnostikas darbs fizikā (par 8. klasi) 2025-09-01 - 2025-09…" at bounding box center [355, 142] width 404 height 98
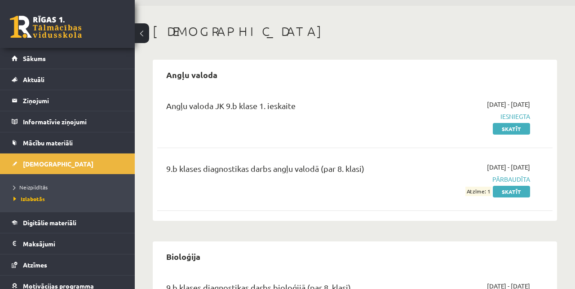
scroll to position [28, 0]
click at [522, 118] on span "Iesniegta" at bounding box center [473, 117] width 112 height 9
click at [525, 118] on span "Iesniegta" at bounding box center [473, 117] width 112 height 9
click at [521, 117] on span "Iesniegta" at bounding box center [473, 117] width 112 height 9
click at [517, 117] on span "Iesniegta" at bounding box center [473, 117] width 112 height 9
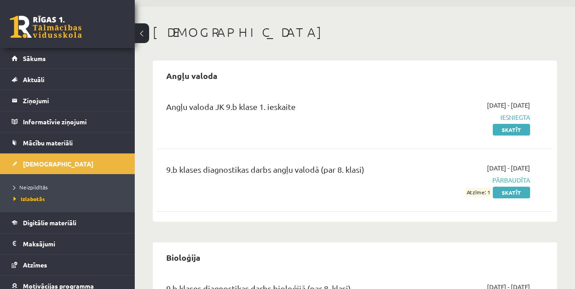
click at [521, 118] on span "Iesniegta" at bounding box center [473, 117] width 112 height 9
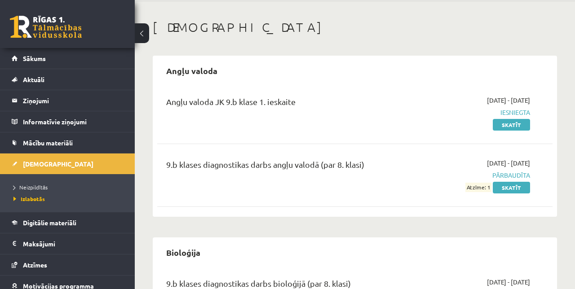
click at [521, 110] on span "Iesniegta" at bounding box center [473, 112] width 112 height 9
click at [518, 126] on link "Skatīt" at bounding box center [510, 125] width 37 height 12
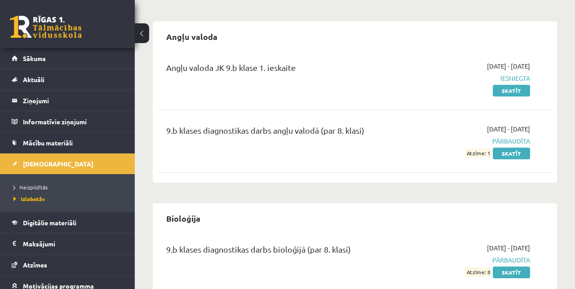
scroll to position [70, 0]
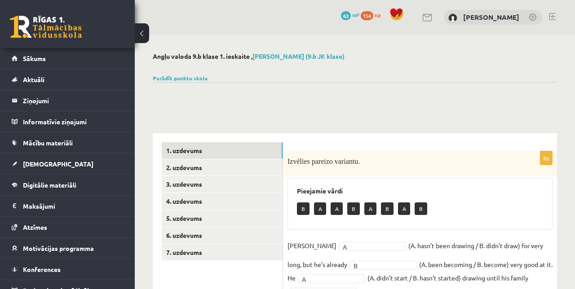
click at [146, 34] on button at bounding box center [142, 33] width 14 height 20
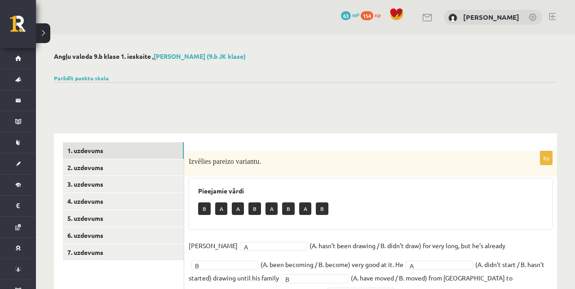
click at [45, 32] on button at bounding box center [43, 33] width 14 height 20
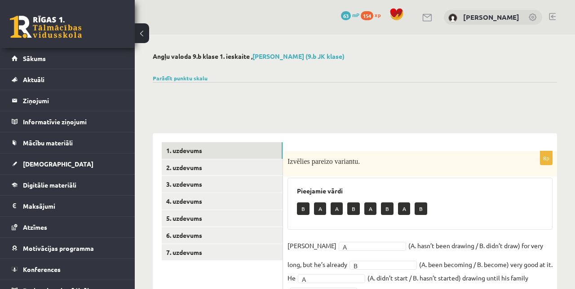
click at [34, 166] on span "[DEMOGRAPHIC_DATA]" at bounding box center [58, 164] width 70 height 8
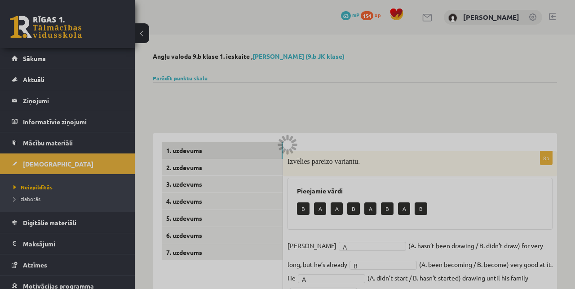
click at [35, 190] on div at bounding box center [287, 144] width 575 height 289
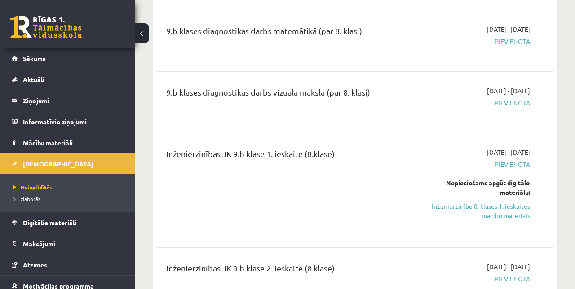
scroll to position [2553, 0]
